Goal: Task Accomplishment & Management: Complete application form

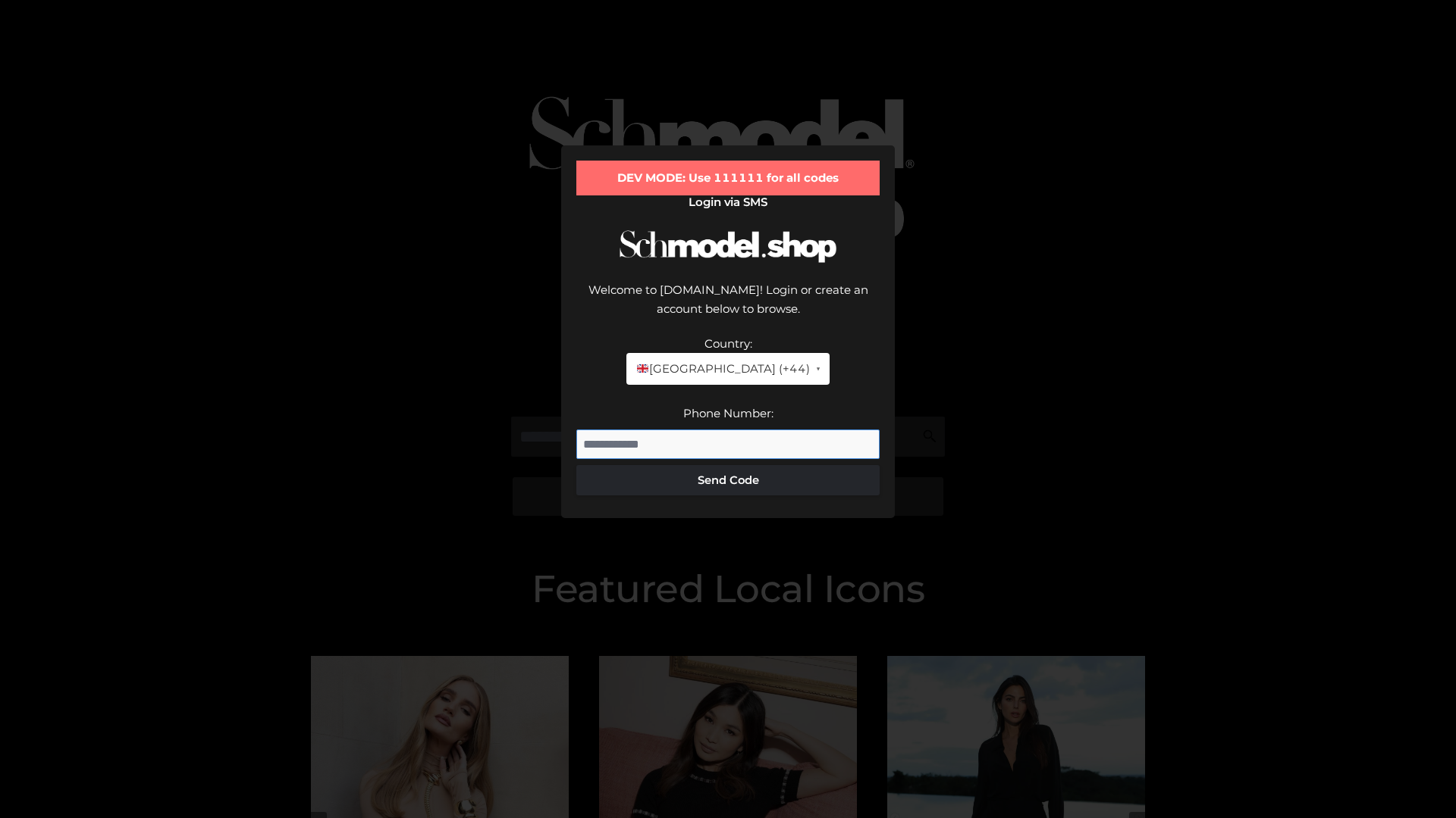
click at [728, 430] on input "Phone Number:" at bounding box center [728, 445] width 303 height 30
type input "**********"
click at [728, 466] on button "Send Code" at bounding box center [728, 481] width 303 height 30
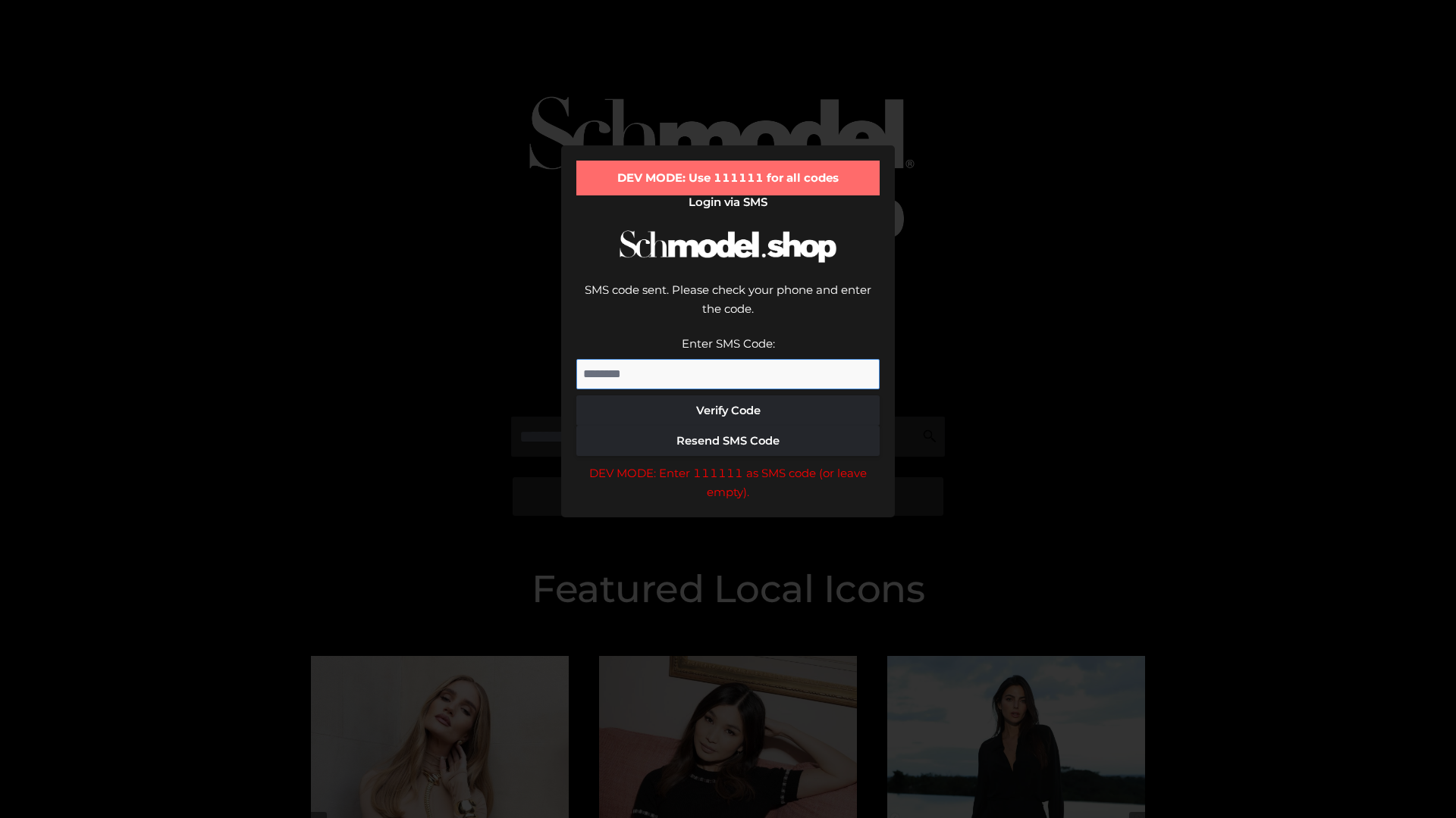
click at [728, 359] on input "Enter SMS Code:" at bounding box center [728, 374] width 303 height 30
type input "******"
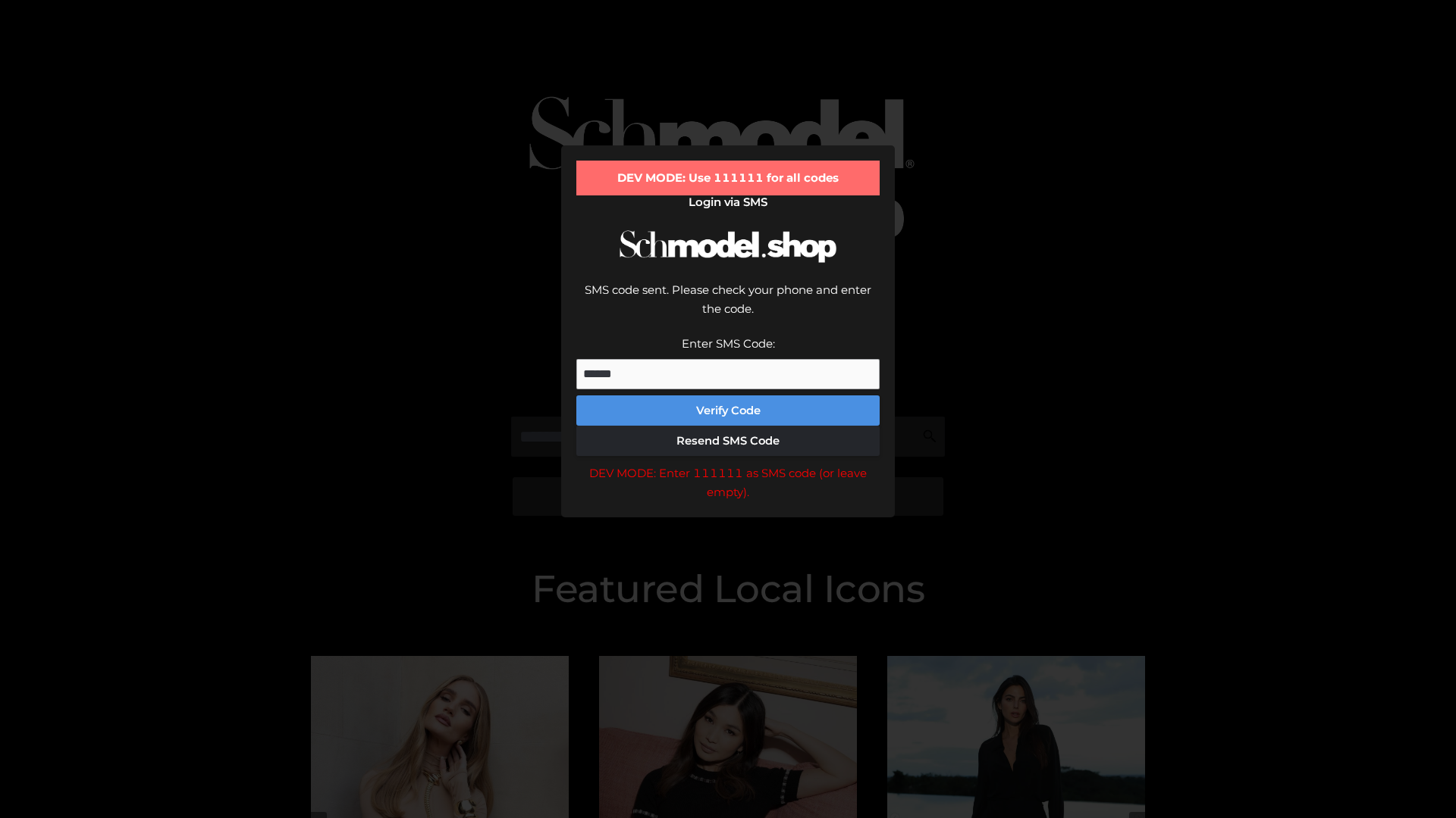
click at [728, 396] on button "Verify Code" at bounding box center [728, 411] width 303 height 30
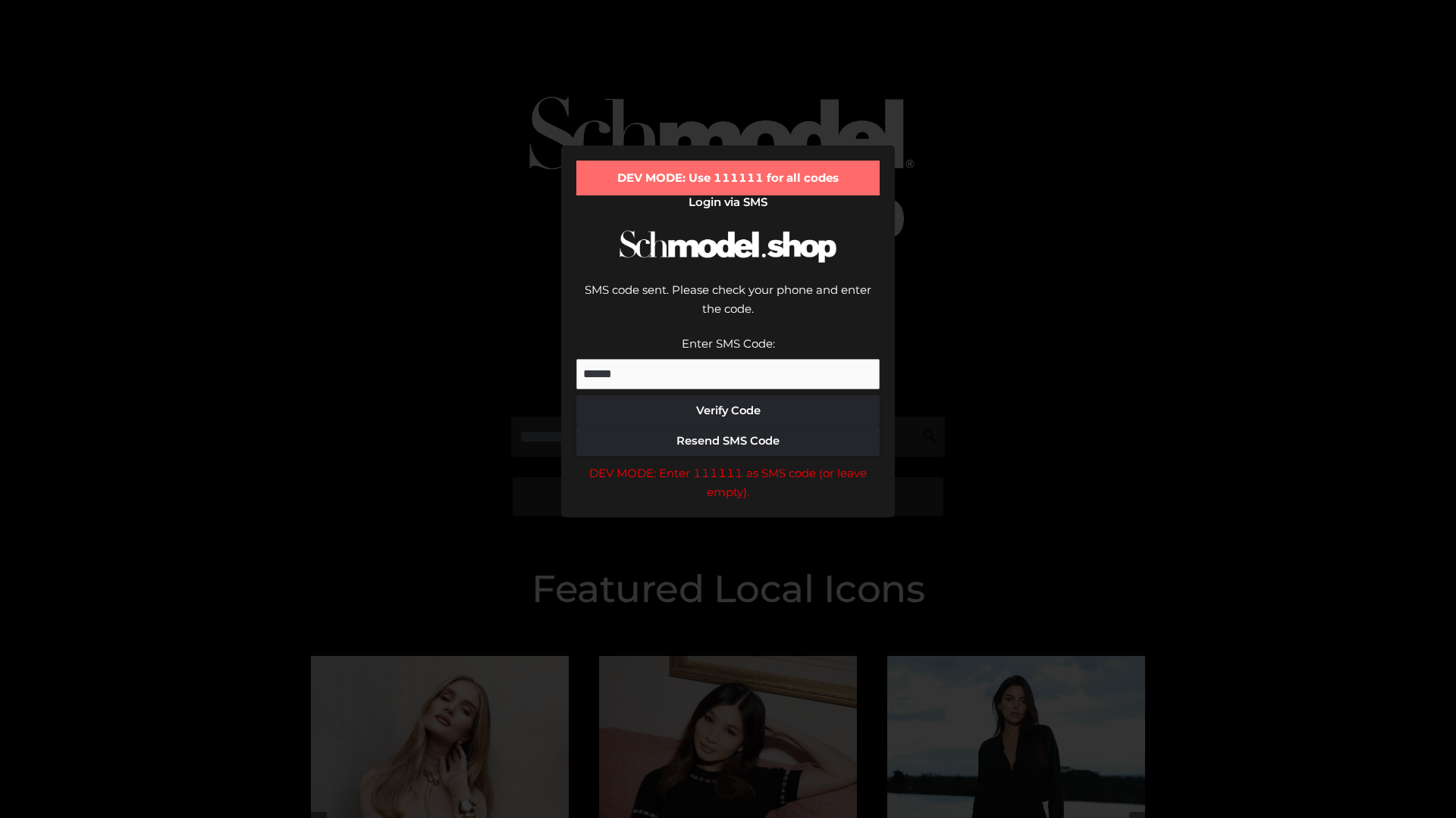
click at [728, 464] on div "DEV MODE: Enter 111111 as SMS code (or leave empty)." at bounding box center [728, 483] width 303 height 38
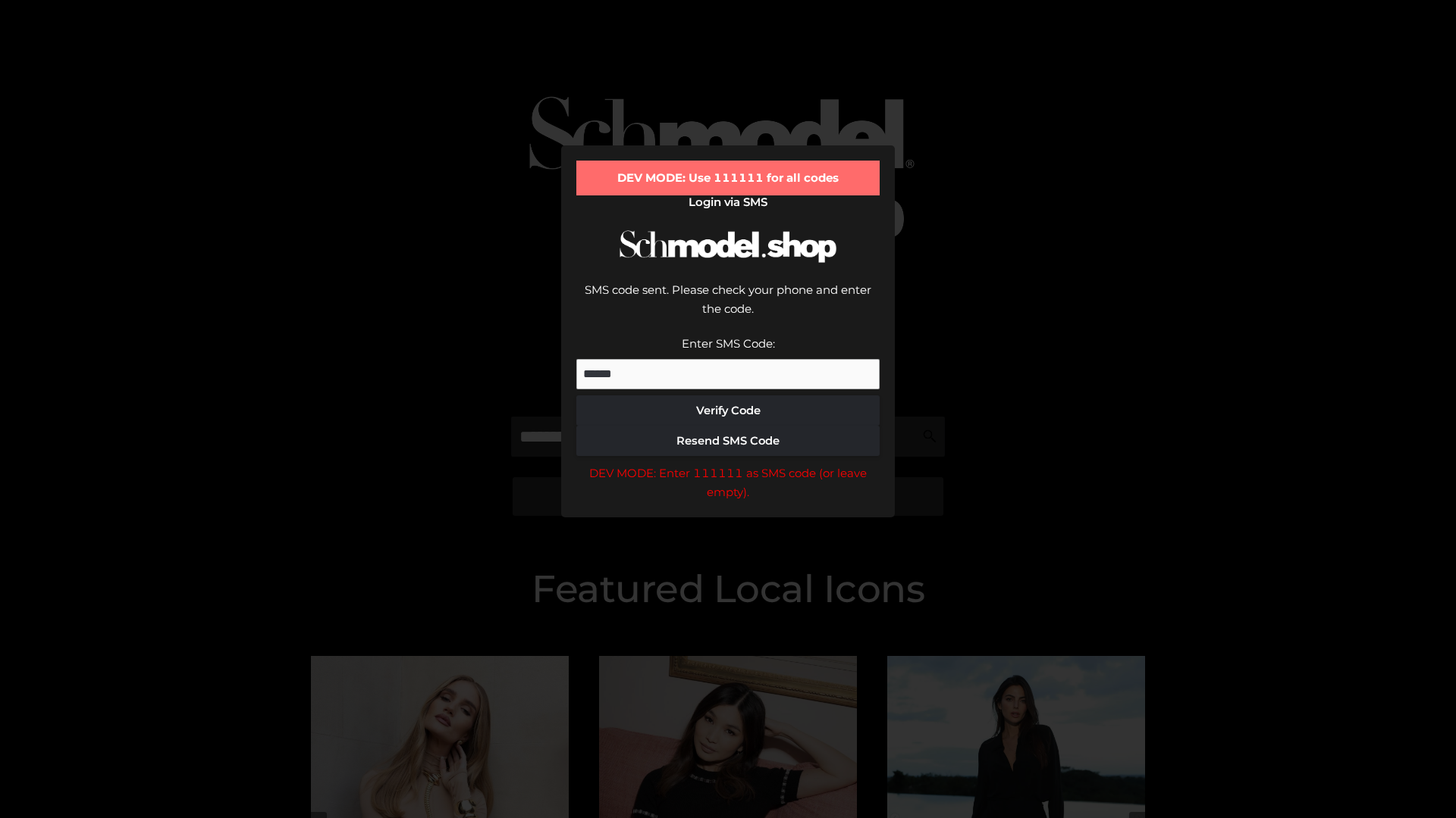
click at [728, 464] on div "DEV MODE: Enter 111111 as SMS code (or leave empty)." at bounding box center [728, 483] width 303 height 38
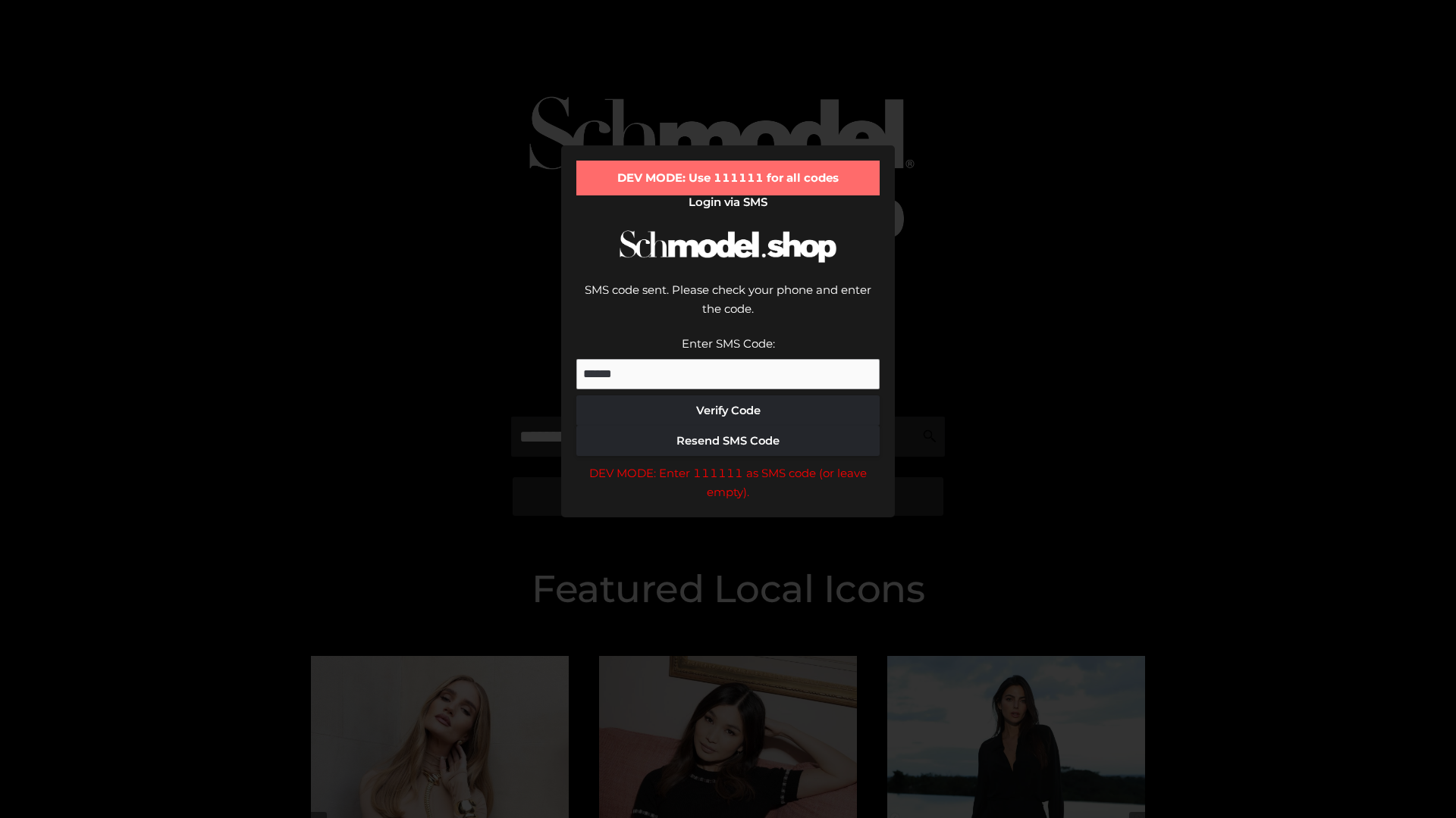
click at [728, 464] on div "DEV MODE: Enter 111111 as SMS code (or leave empty)." at bounding box center [728, 483] width 303 height 38
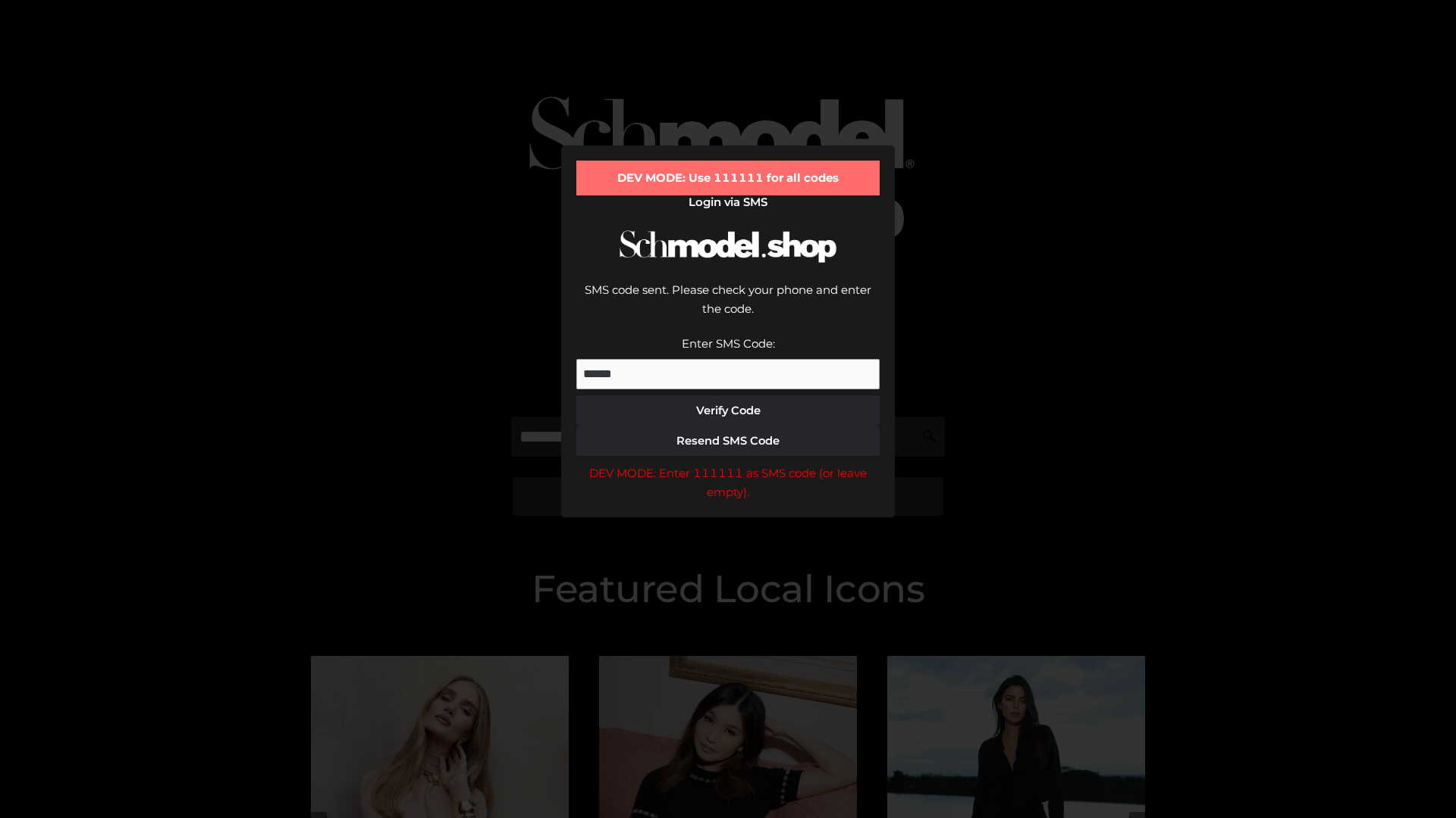
click at [728, 464] on div "DEV MODE: Enter 111111 as SMS code (or leave empty)." at bounding box center [728, 483] width 303 height 38
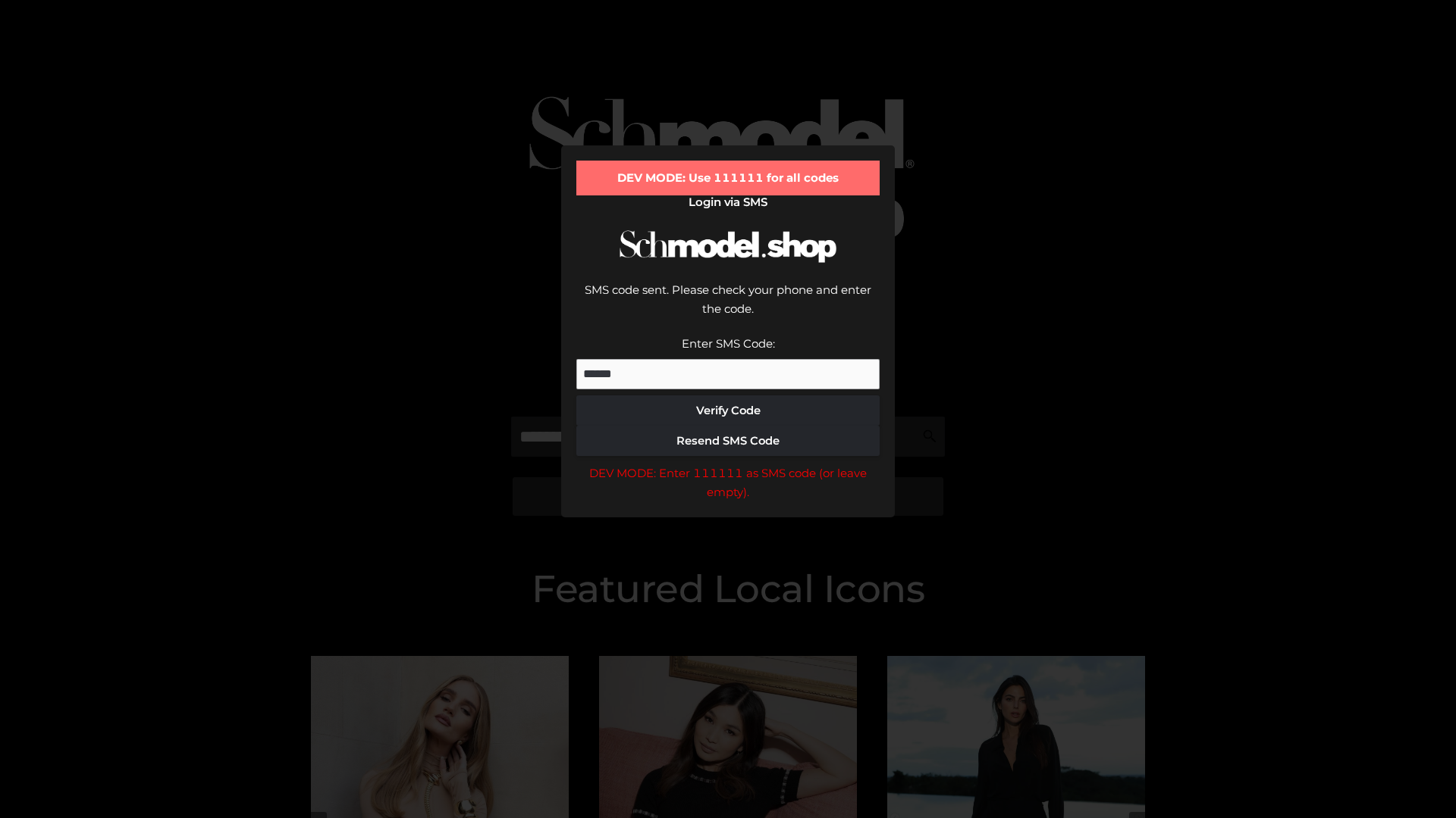
click at [728, 464] on div "DEV MODE: Enter 111111 as SMS code (or leave empty)." at bounding box center [728, 483] width 303 height 38
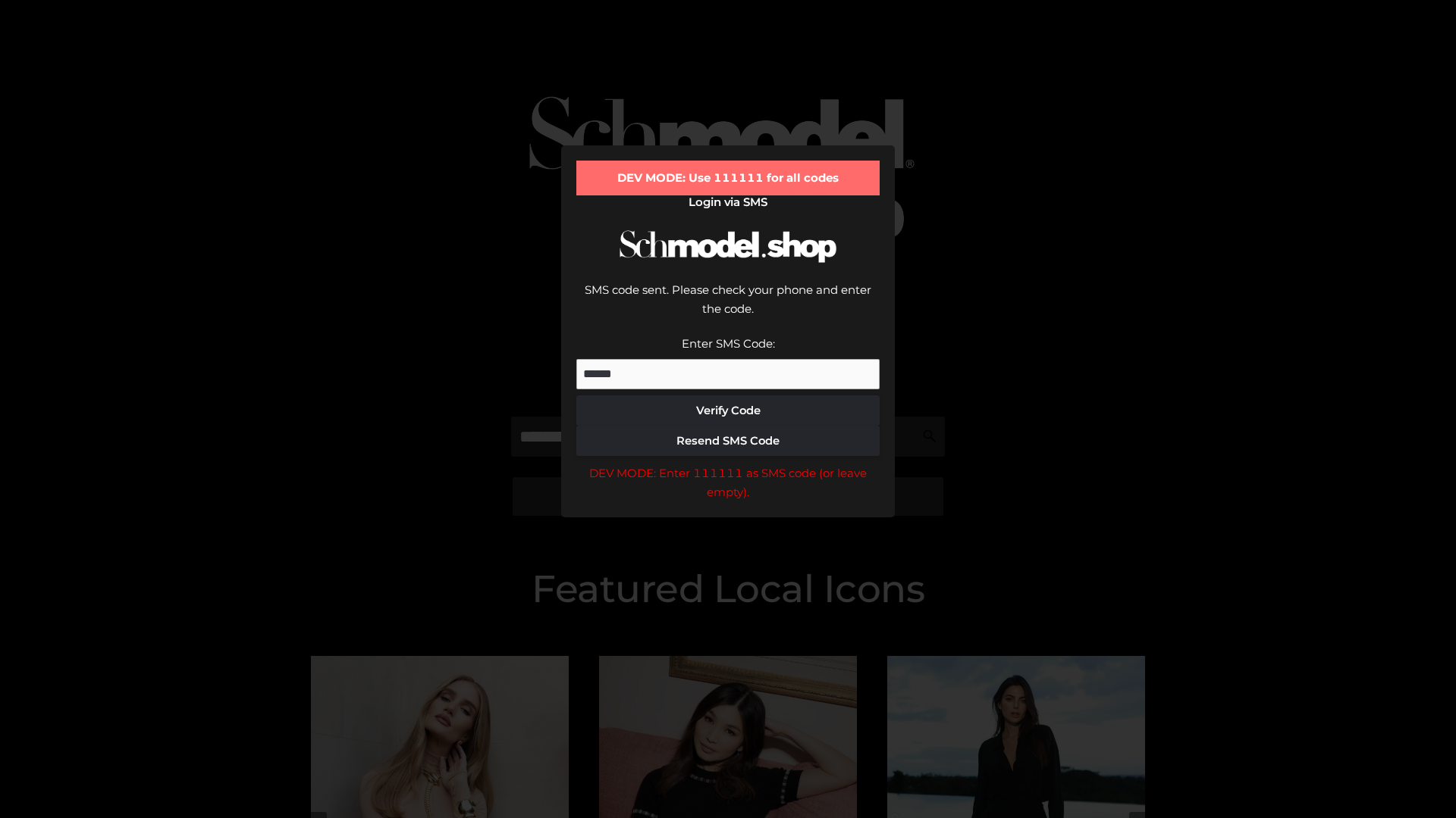
click at [728, 464] on div "DEV MODE: Enter 111111 as SMS code (or leave empty)." at bounding box center [728, 483] width 303 height 38
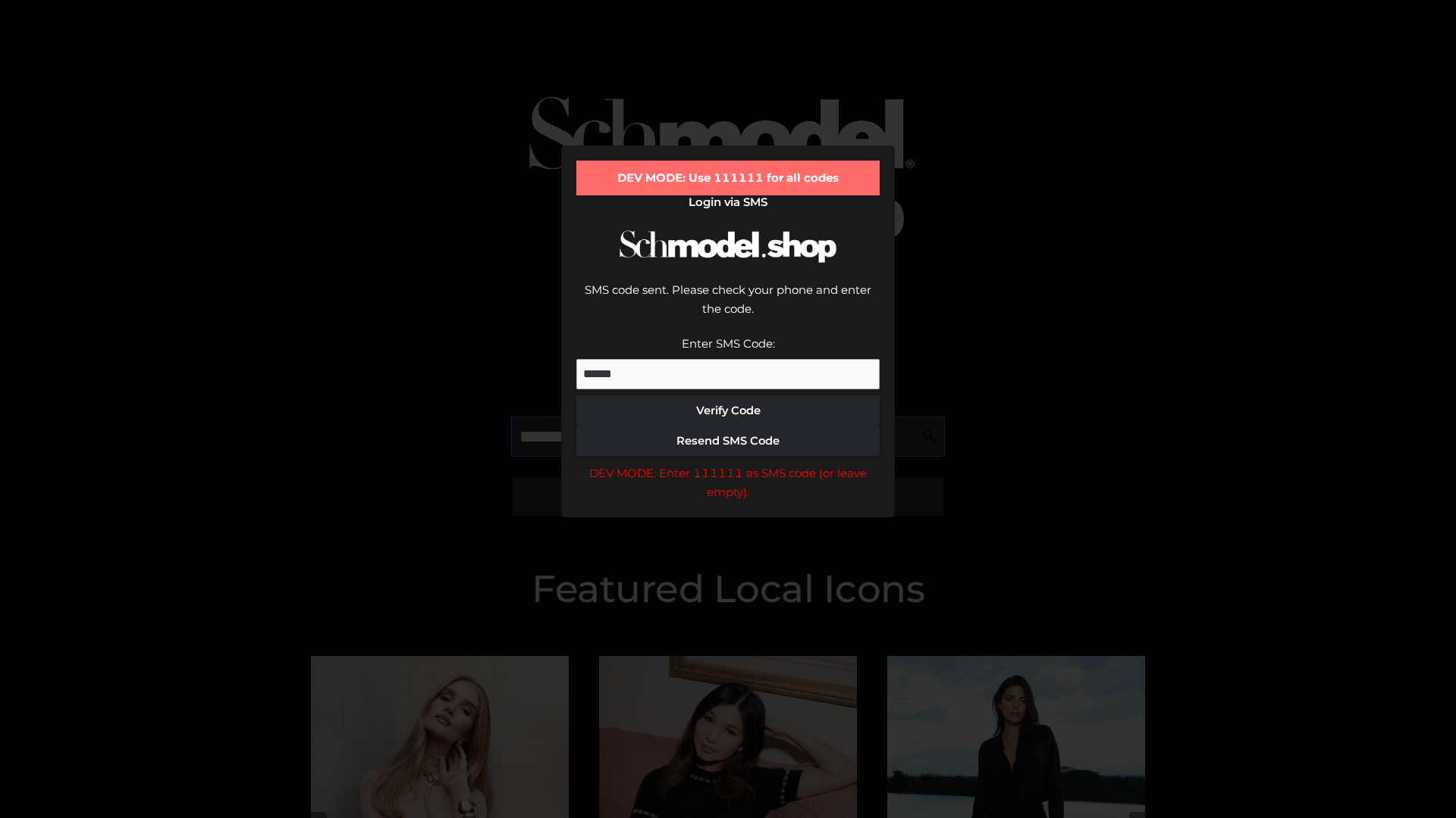
scroll to position [0, 78]
click at [728, 464] on div "DEV MODE: Enter 111111 as SMS code (or leave empty)." at bounding box center [728, 483] width 303 height 38
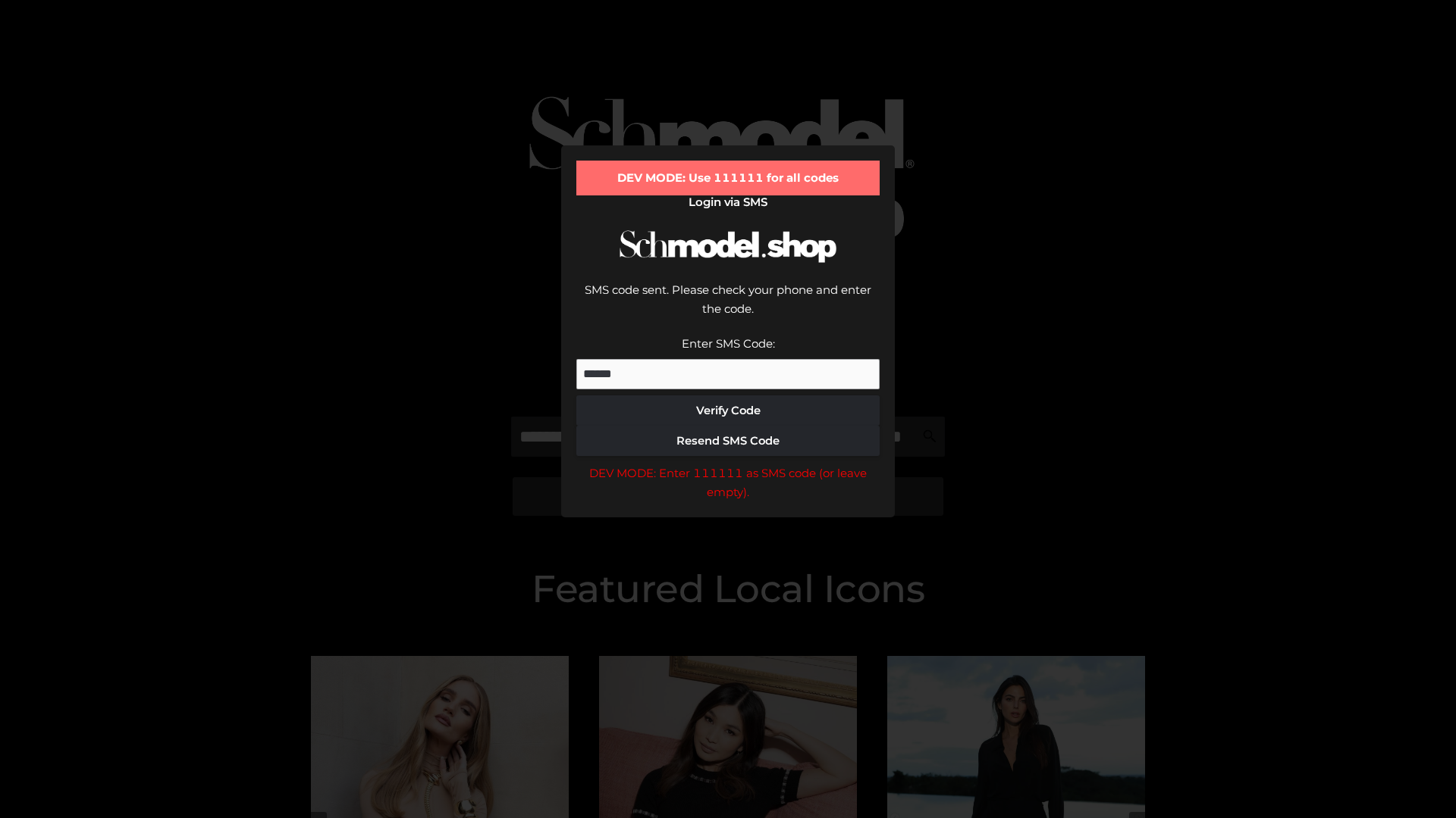
click at [728, 464] on div "DEV MODE: Enter 111111 as SMS code (or leave empty)." at bounding box center [728, 483] width 303 height 38
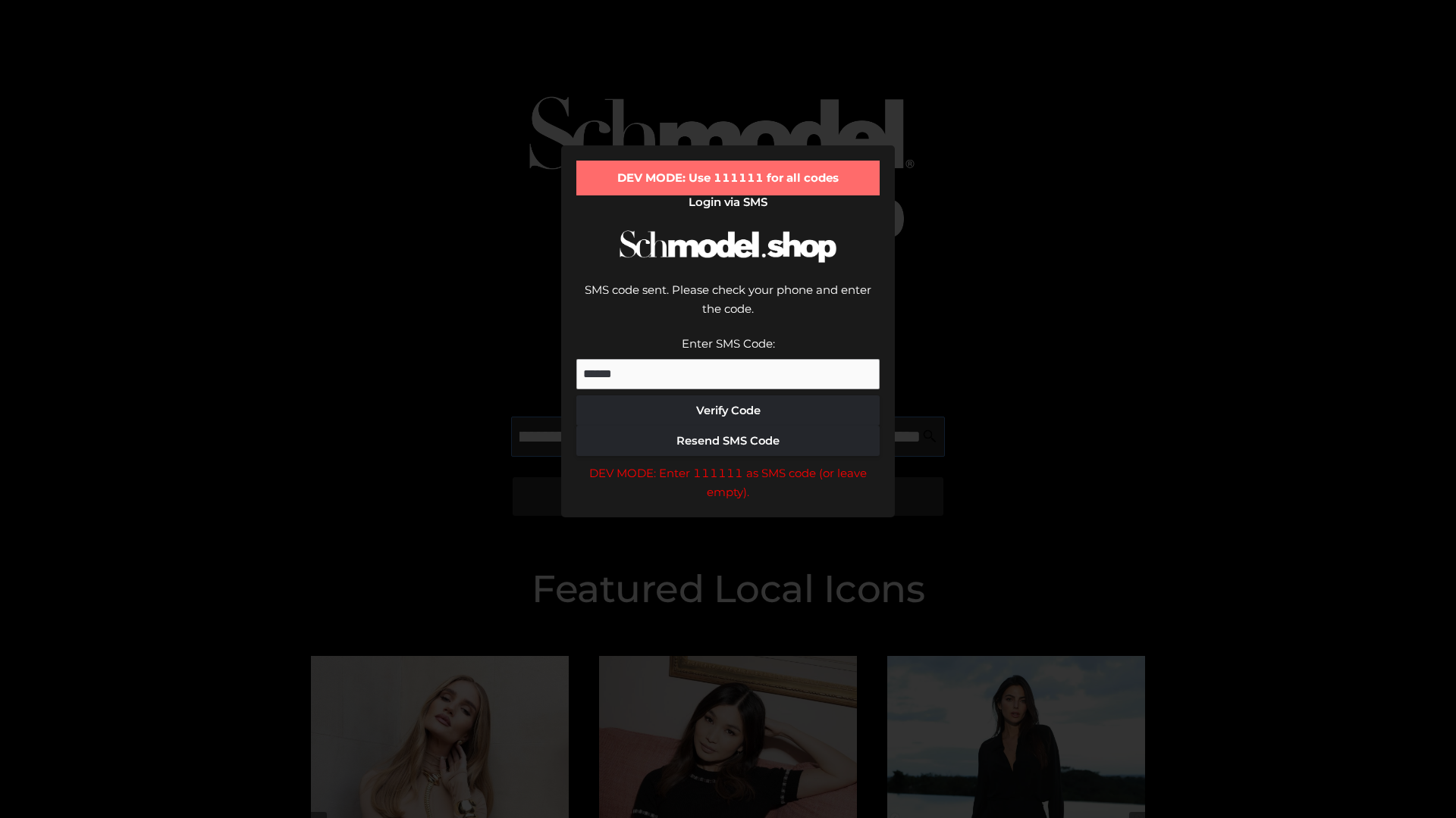
scroll to position [0, 165]
click at [728, 464] on div "DEV MODE: Enter 111111 as SMS code (or leave empty)." at bounding box center [728, 483] width 303 height 38
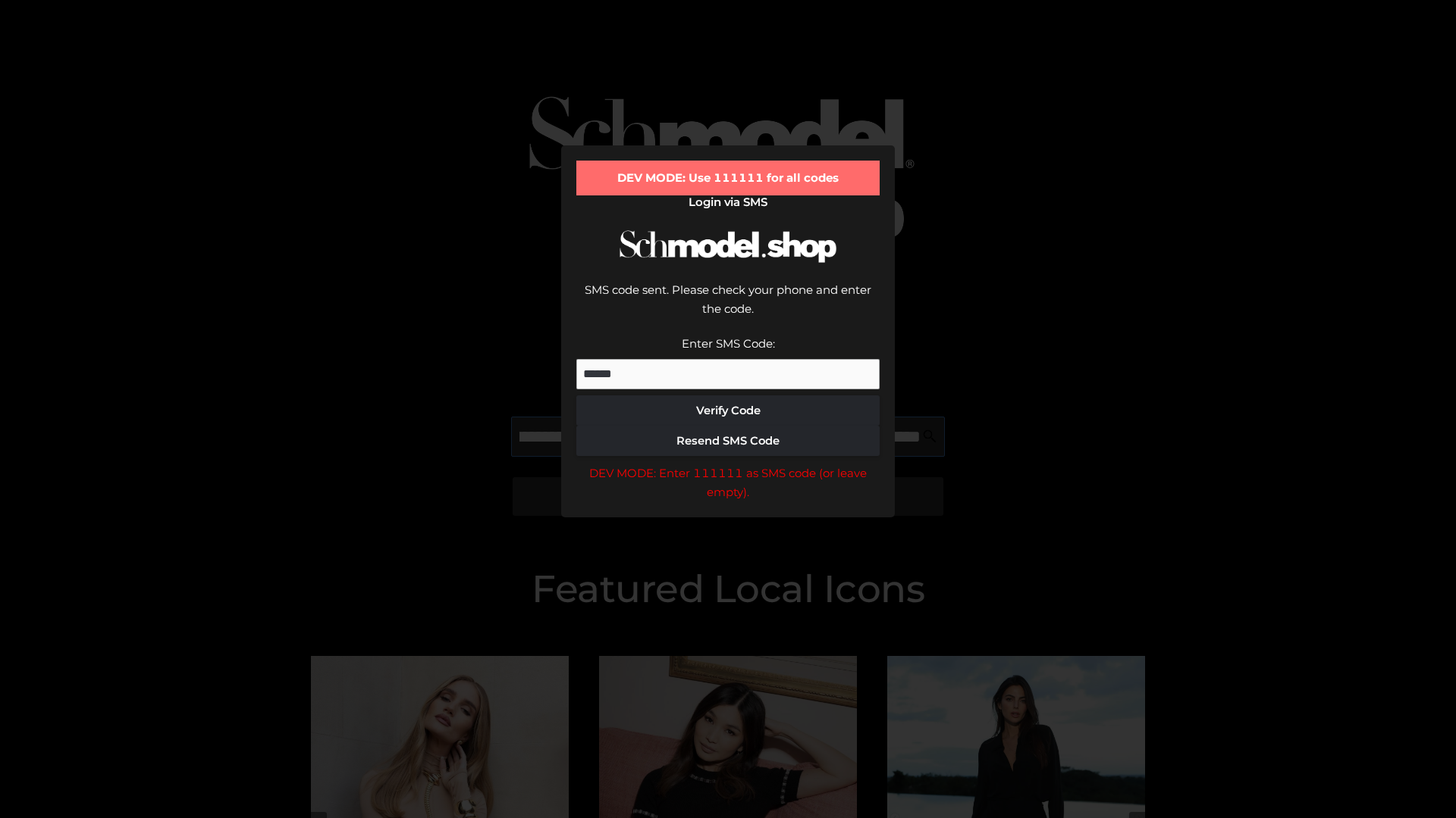
type input "**********"
